Goal: Task Accomplishment & Management: Complete application form

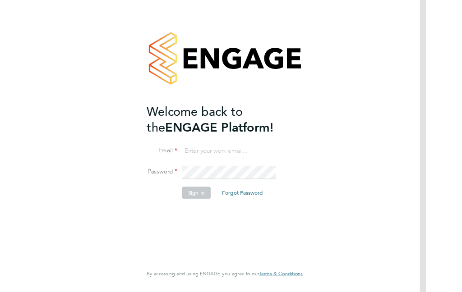
scroll to position [36, 0]
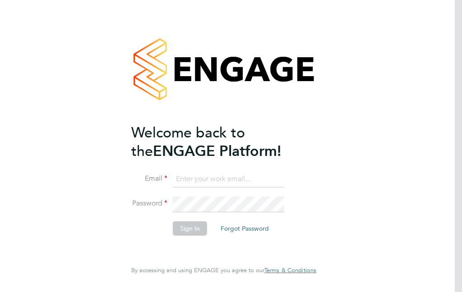
click at [267, 171] on input at bounding box center [228, 179] width 111 height 16
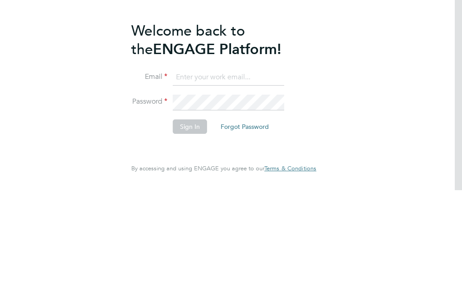
type input "padops01@gmail.com"
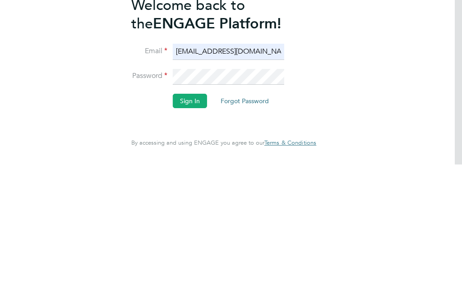
click at [198, 221] on button "Sign In" at bounding box center [190, 228] width 34 height 14
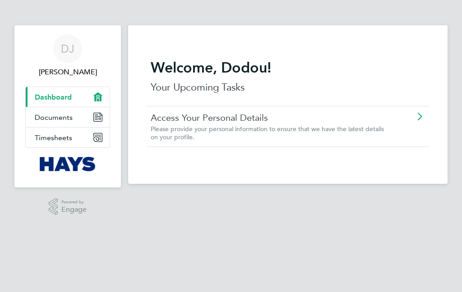
click at [85, 137] on link "Timesheets" at bounding box center [68, 138] width 84 height 20
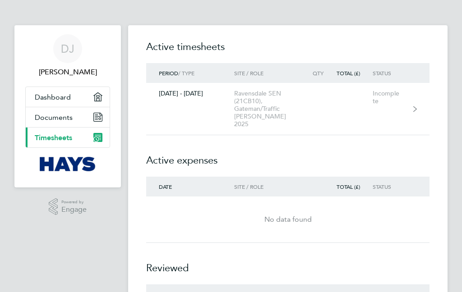
click at [368, 126] on link "[DATE] - [DATE] Ravensdale SEN (21CB10), Gateman/Traffic [PERSON_NAME] 2025 Inc…" at bounding box center [287, 109] width 283 height 52
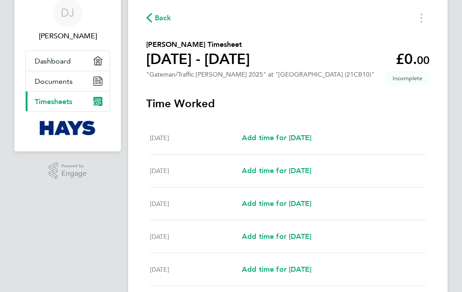
scroll to position [41, 0]
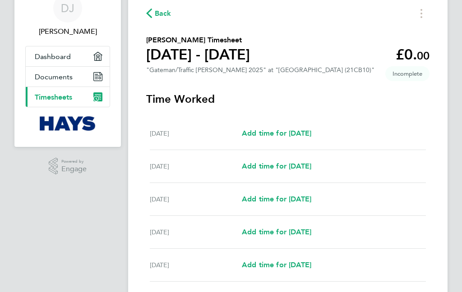
click at [305, 200] on span "Add time for [DATE]" at bounding box center [276, 199] width 69 height 9
select select "30"
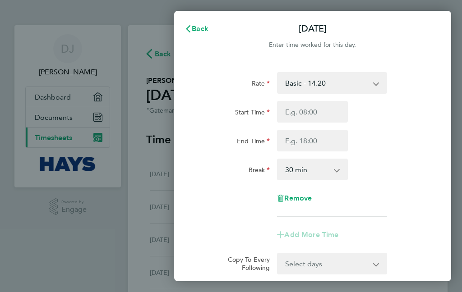
click at [323, 118] on input "Start Time" at bounding box center [312, 112] width 71 height 22
type input "08:44"
type input "07:44"
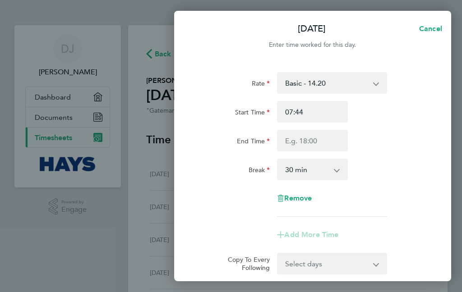
type input "07:00"
click at [330, 138] on input "End Time" at bounding box center [312, 141] width 71 height 22
type input "08:44"
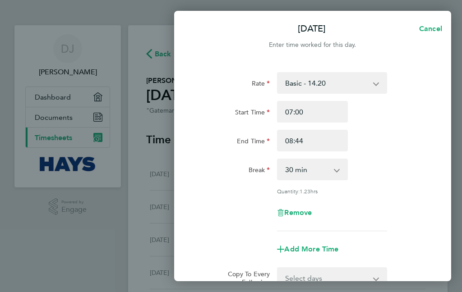
type input "17:44"
type input "17:00"
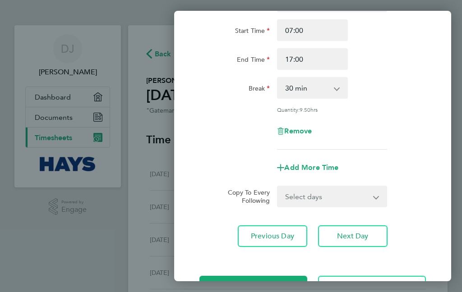
scroll to position [80, 0]
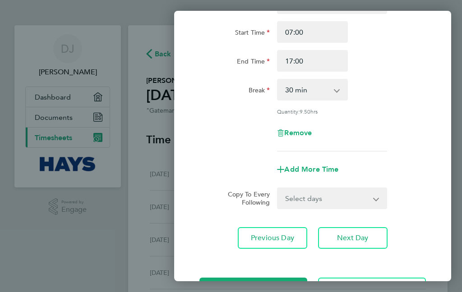
click at [368, 201] on select "Select days Day [DATE] [DATE] [DATE] [DATE]" at bounding box center [327, 198] width 98 height 20
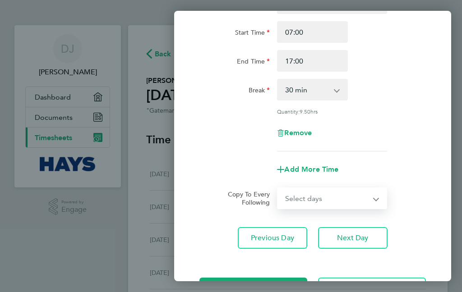
select select "TUE"
select select "[DATE]"
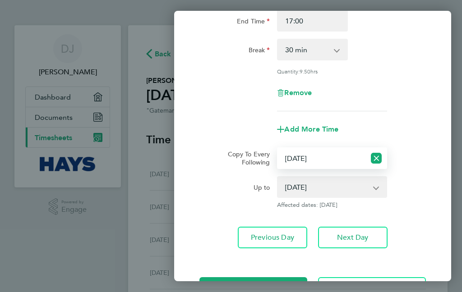
scroll to position [119, 0]
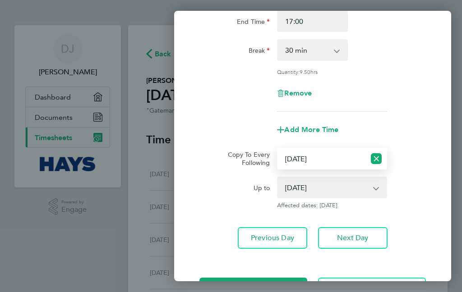
click at [367, 239] on span "Next Day" at bounding box center [352, 238] width 31 height 9
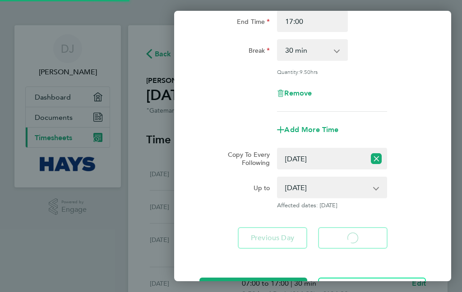
select select "30"
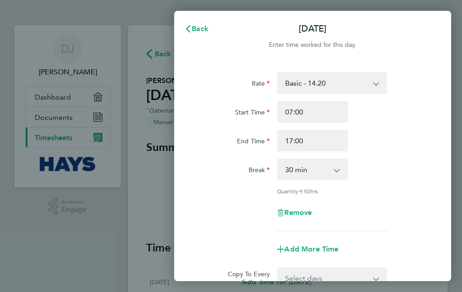
click at [326, 142] on input "End Time" at bounding box center [312, 141] width 71 height 22
type input "17:27"
type input "17:30"
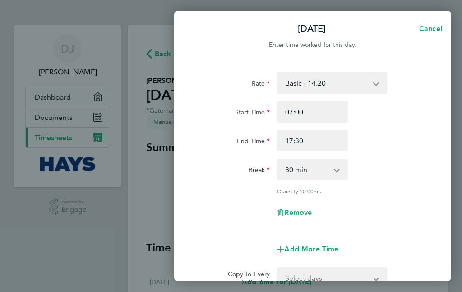
scroll to position [46, 0]
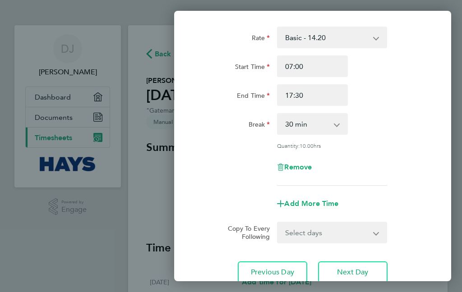
click at [362, 233] on select "Select days Day [DATE] [DATE] [DATE]" at bounding box center [327, 233] width 98 height 20
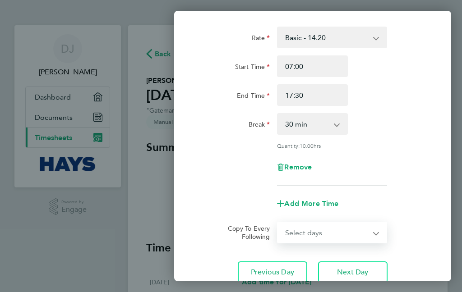
select select "WED"
select select "[DATE]"
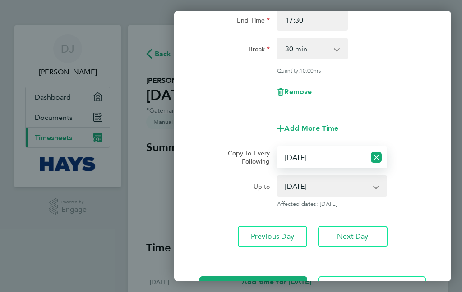
scroll to position [119, 0]
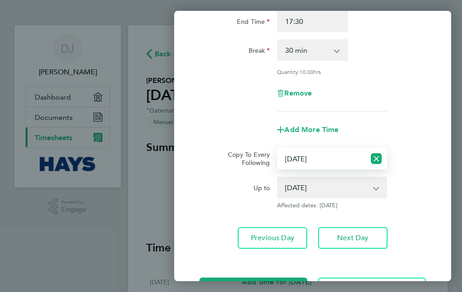
click at [371, 233] on button "Next Day" at bounding box center [352, 238] width 69 height 22
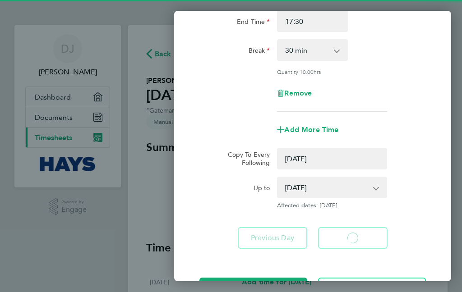
select select "30"
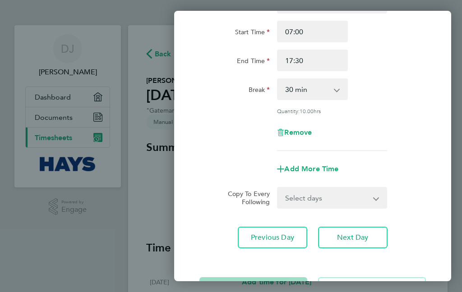
scroll to position [80, 0]
click at [354, 195] on select "Select days Day [DATE] [DATE]" at bounding box center [327, 198] width 98 height 20
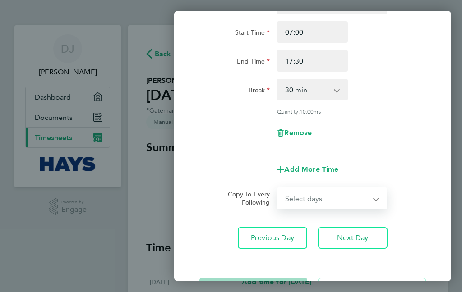
click at [349, 199] on select "Select days Day [DATE] [DATE]" at bounding box center [327, 198] width 98 height 20
select select "THU"
select select "[DATE]"
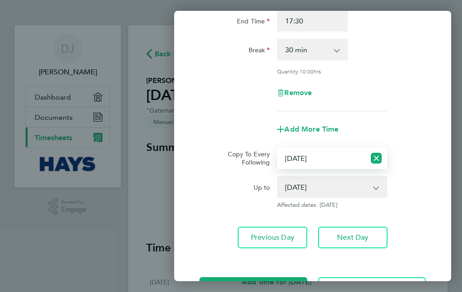
scroll to position [119, 0]
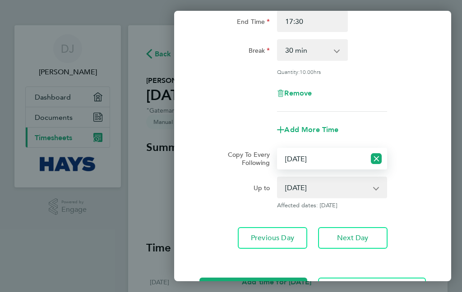
click at [289, 279] on button "Save Timesheet" at bounding box center [253, 289] width 108 height 22
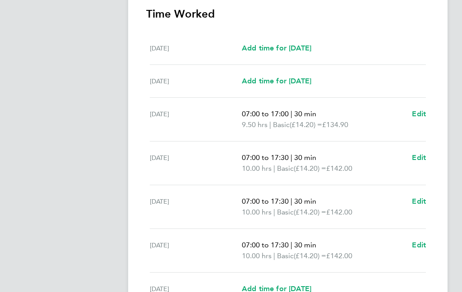
scroll to position [234, 0]
click at [309, 241] on span "30 min" at bounding box center [305, 245] width 22 height 9
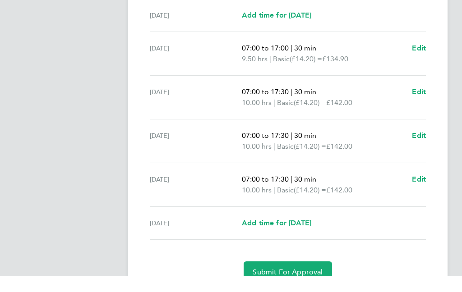
scroll to position [320, 0]
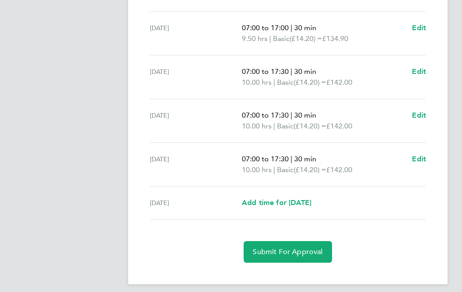
click at [426, 146] on ul "[DATE] Add time for [DATE] Add time for [DATE] [DATE] Add time for [DATE] Add t…" at bounding box center [287, 83] width 283 height 274
click at [424, 155] on span "Edit" at bounding box center [419, 159] width 14 height 9
select select "30"
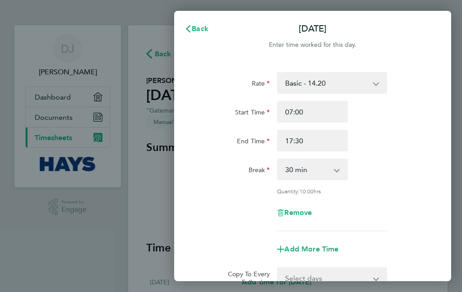
click at [327, 141] on input "End Time" at bounding box center [312, 141] width 71 height 22
type input "17:00"
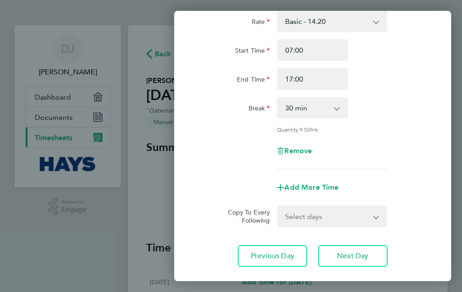
scroll to position [65, 0]
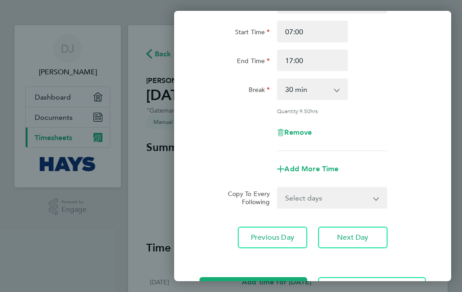
click at [285, 285] on button "Save Timesheet" at bounding box center [253, 288] width 108 height 22
